Goal: Task Accomplishment & Management: Use online tool/utility

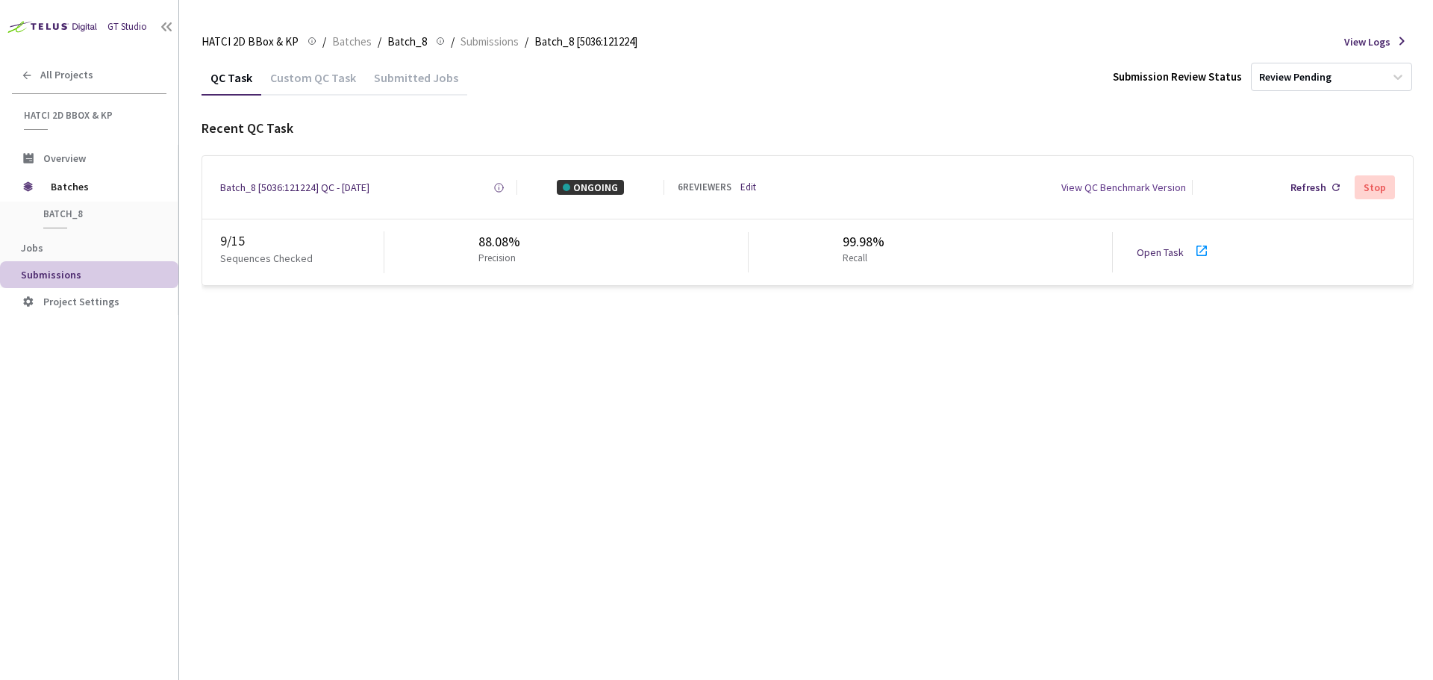
click at [1150, 254] on link "Open Task" at bounding box center [1159, 251] width 47 height 13
click at [1198, 255] on icon at bounding box center [1201, 250] width 10 height 10
click at [1196, 262] on link at bounding box center [1201, 255] width 18 height 13
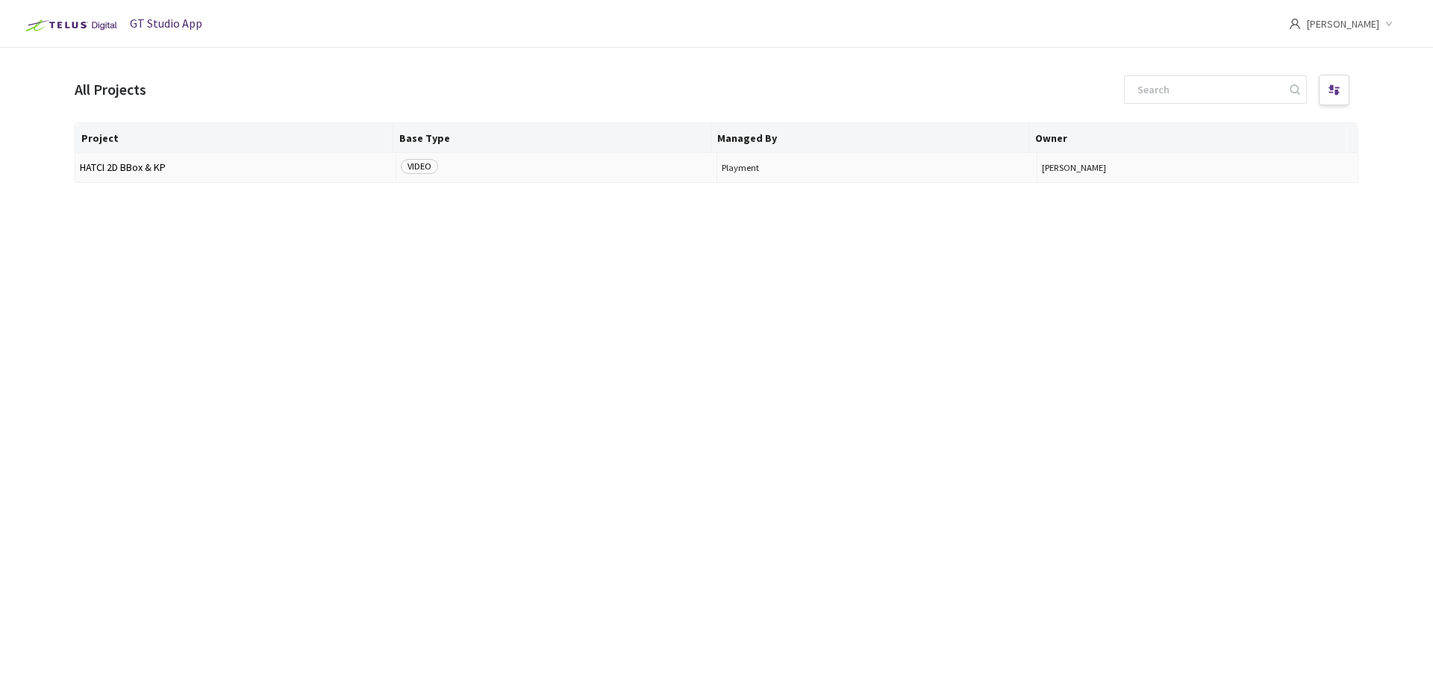
click at [104, 170] on span "HATCI 2D BBox & KP" at bounding box center [235, 167] width 311 height 11
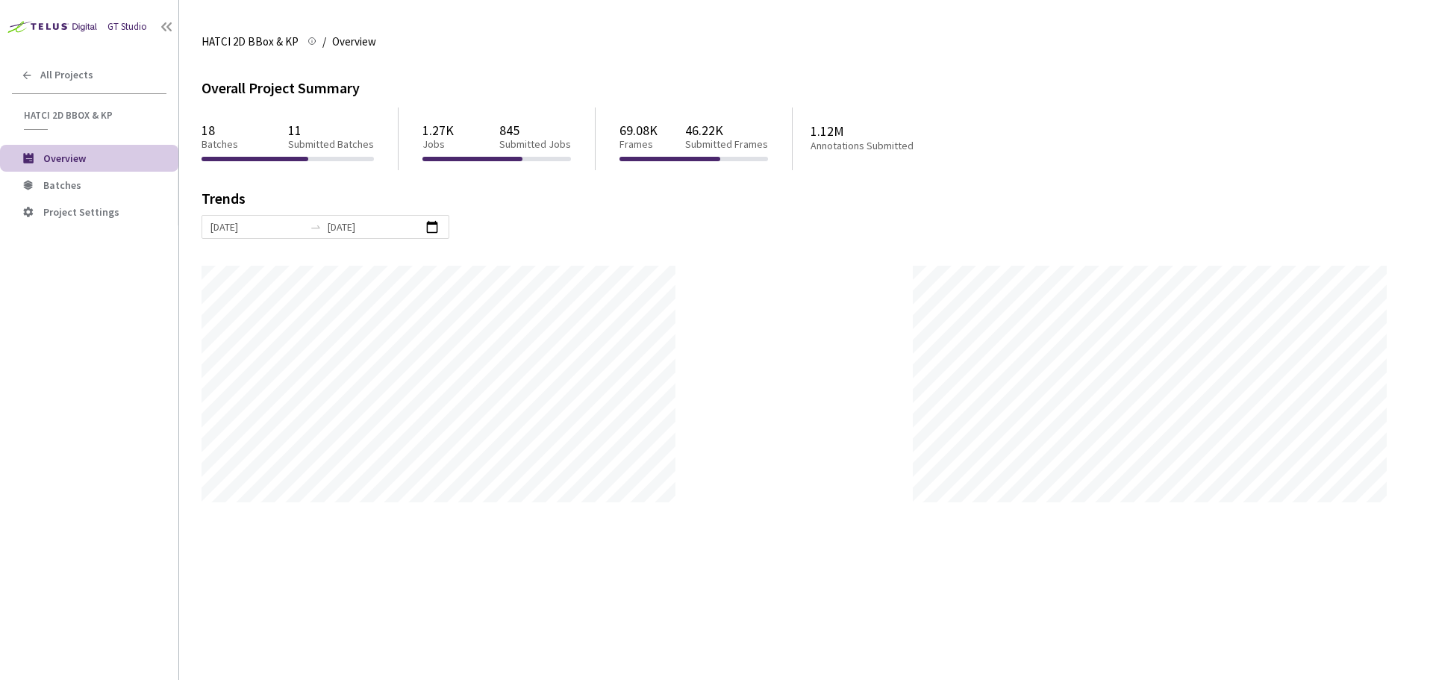
scroll to position [680, 1433]
click at [81, 187] on span "Batches" at bounding box center [104, 185] width 123 height 13
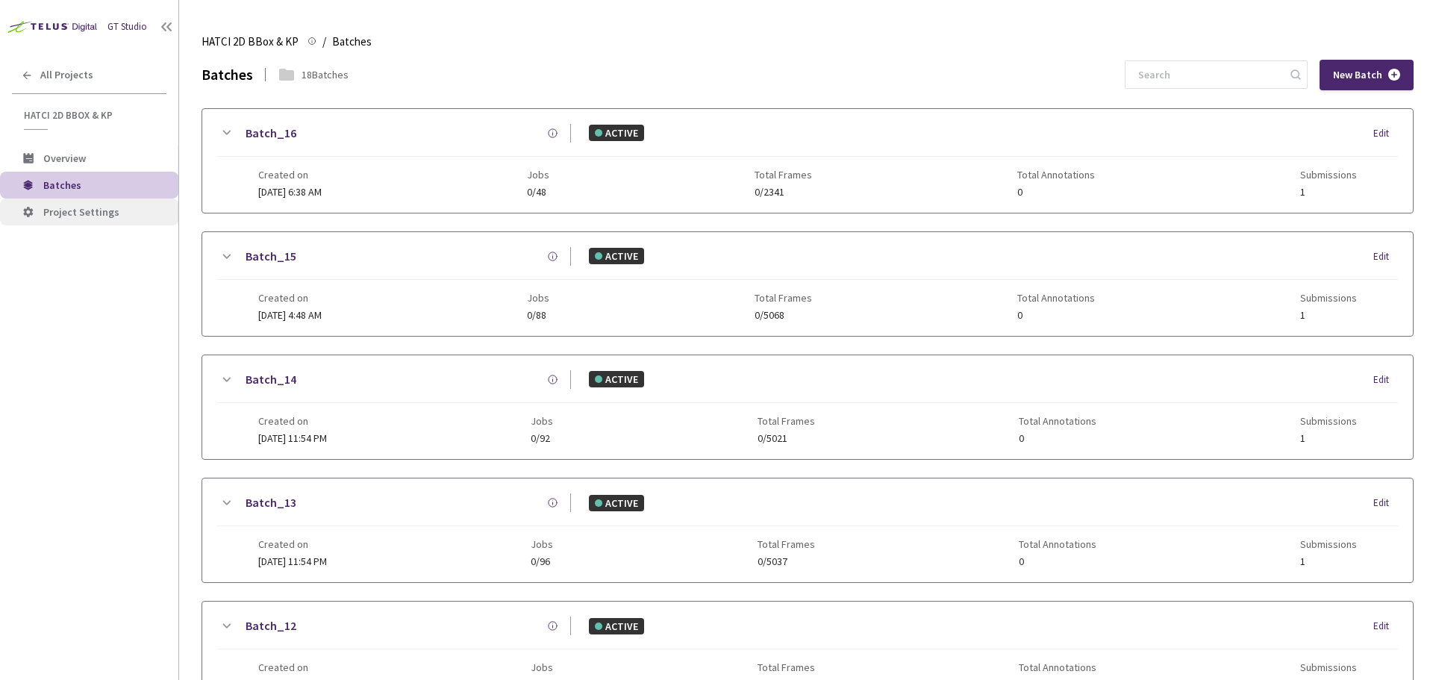
click at [59, 209] on span "Project Settings" at bounding box center [81, 211] width 76 height 13
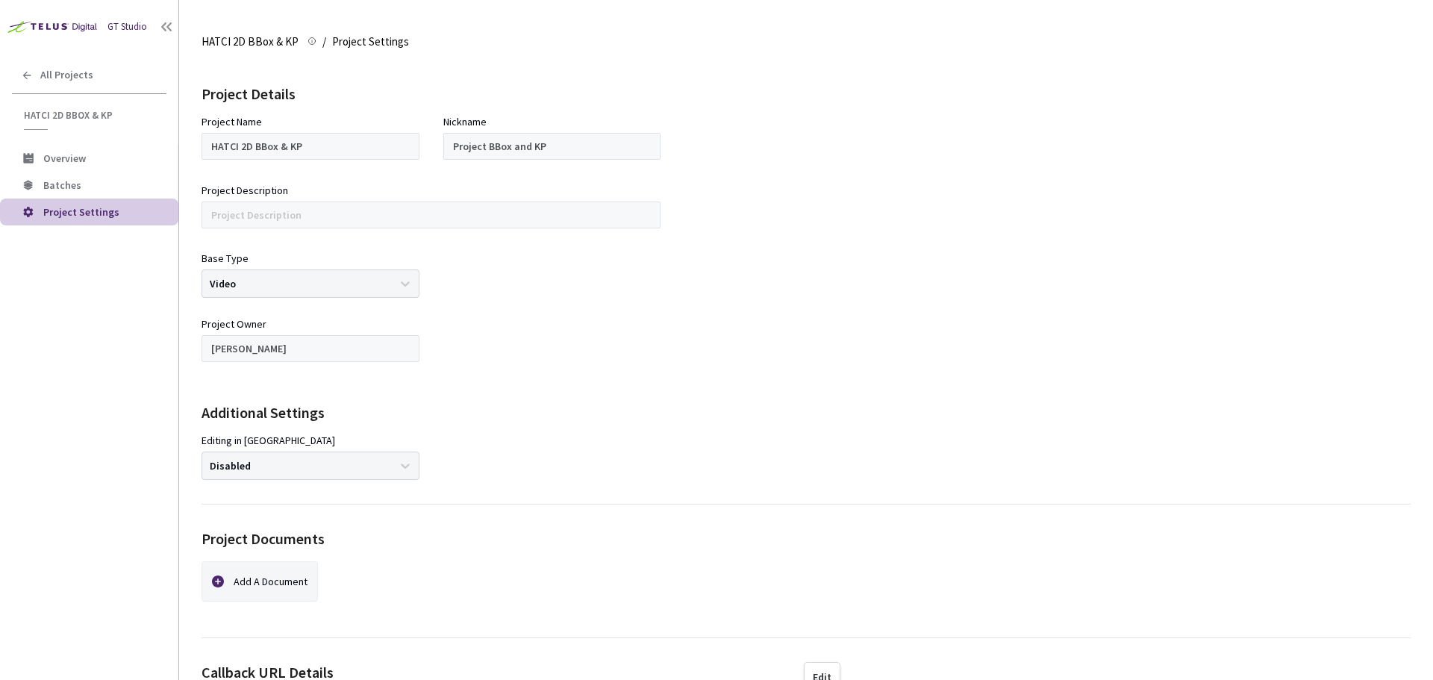
click at [123, 27] on div "GT Studio" at bounding box center [127, 27] width 40 height 14
